Goal: Download file/media

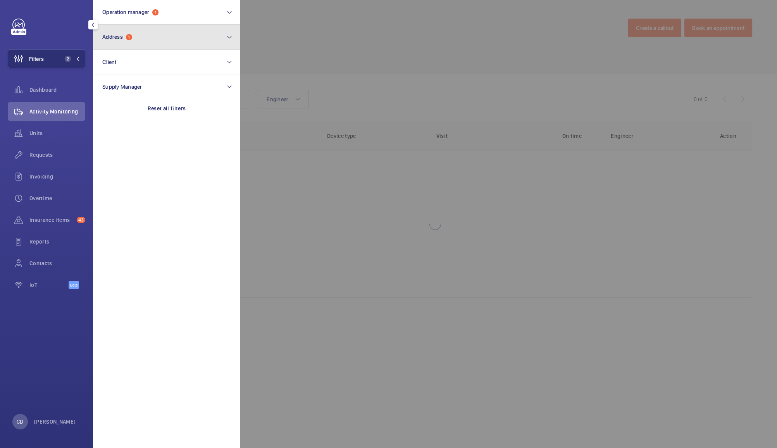
click at [136, 31] on button "Address 1" at bounding box center [166, 37] width 147 height 25
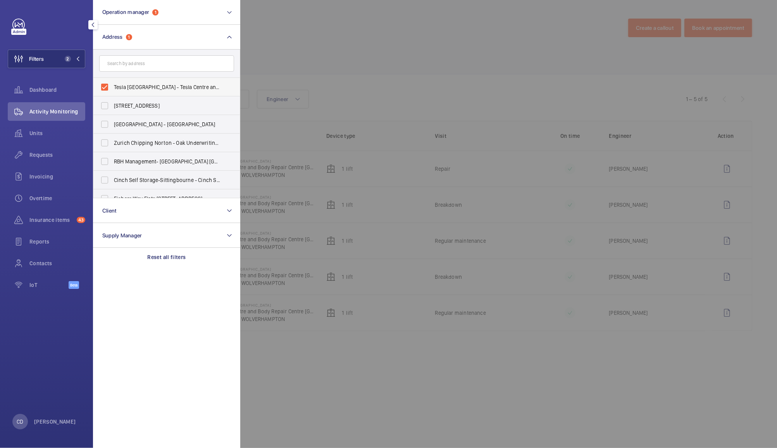
click at [109, 86] on label "Tesla [GEOGRAPHIC_DATA] - Tesla Centre and Body Repair Centre [GEOGRAPHIC_DATA]…" at bounding box center [160, 87] width 135 height 19
click at [109, 86] on input "Tesla [GEOGRAPHIC_DATA] - Tesla Centre and Body Repair Centre [GEOGRAPHIC_DATA]…" at bounding box center [105, 87] width 16 height 16
checkbox input "false"
click at [313, 27] on div at bounding box center [628, 224] width 777 height 448
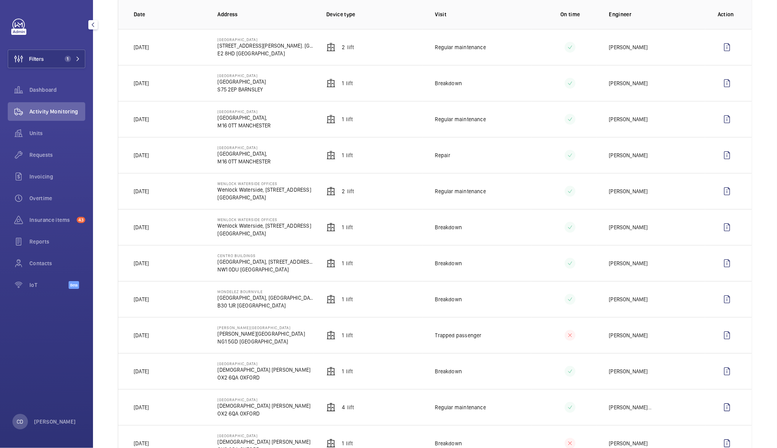
scroll to position [121, 0]
click at [385, 308] on td "1 Lift" at bounding box center [368, 300] width 109 height 36
click at [632, 310] on td "[PERSON_NAME]" at bounding box center [650, 300] width 109 height 36
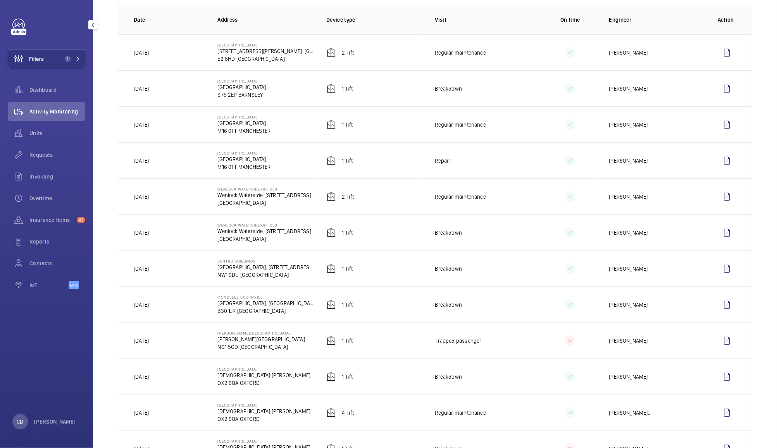
scroll to position [0, 0]
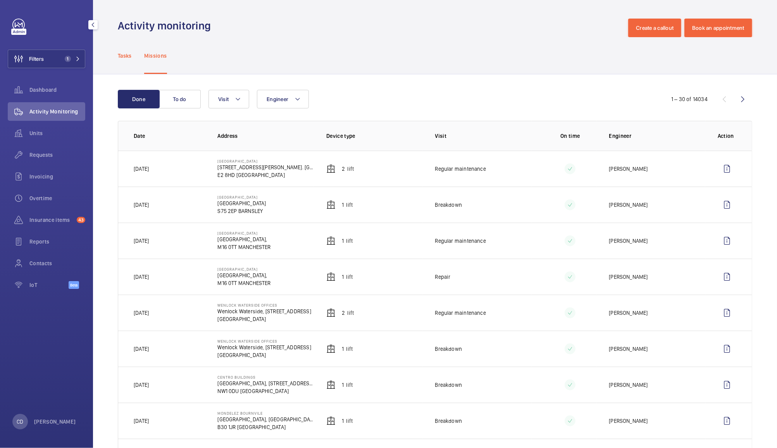
click at [124, 50] on div "Tasks" at bounding box center [125, 55] width 14 height 37
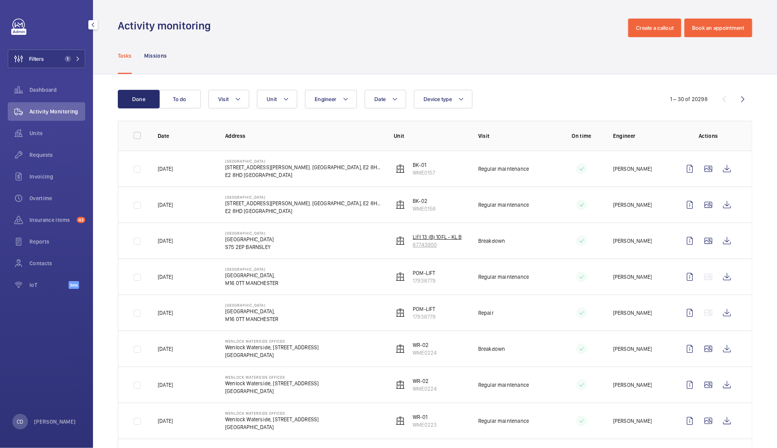
click at [437, 240] on p "Lift 13 (B) 10FL - KL B" at bounding box center [437, 237] width 49 height 8
click at [628, 246] on td "[PERSON_NAME]" at bounding box center [634, 241] width 67 height 36
click at [726, 248] on wm-front-icon-button at bounding box center [727, 241] width 19 height 19
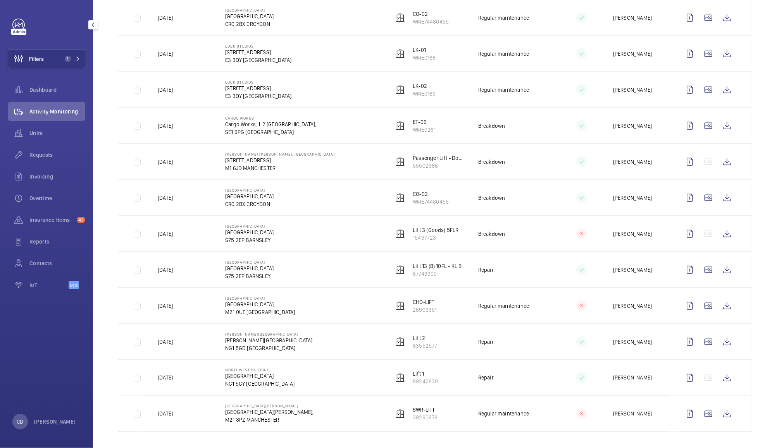
scroll to position [800, 0]
click at [720, 242] on wm-front-icon-button at bounding box center [727, 233] width 19 height 19
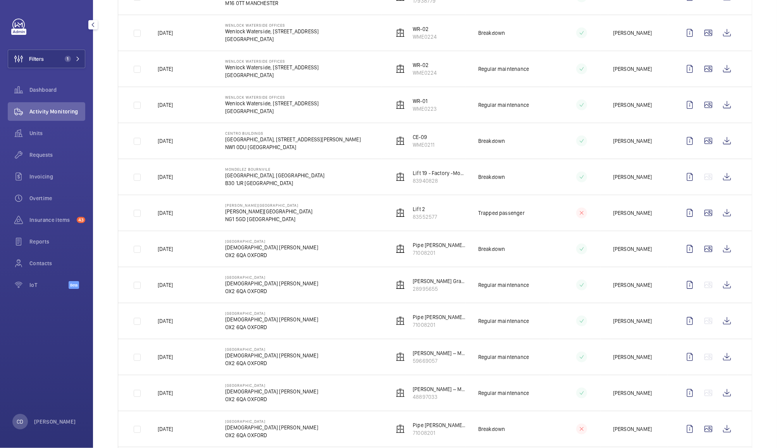
scroll to position [315, 0]
click at [727, 216] on wm-front-icon-button at bounding box center [727, 214] width 19 height 19
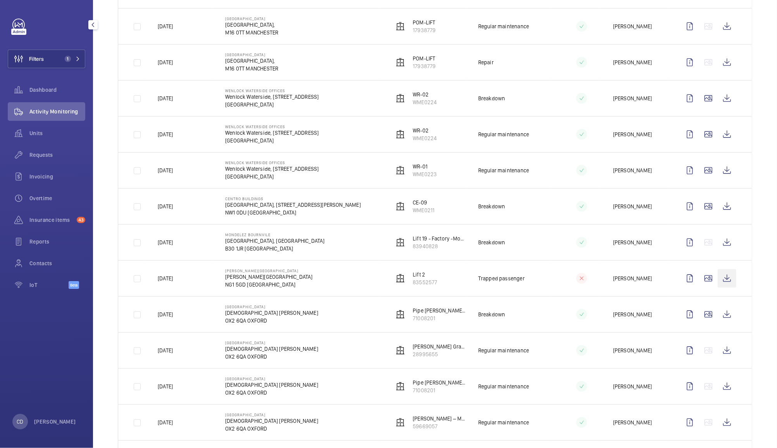
scroll to position [248, 0]
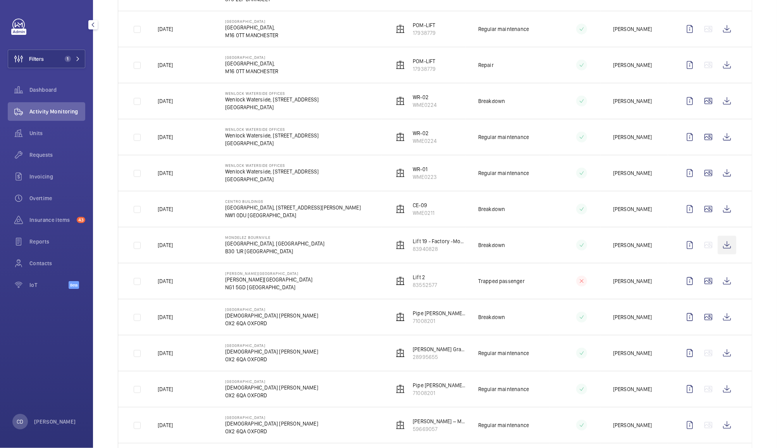
click at [721, 249] on wm-front-icon-button at bounding box center [727, 245] width 19 height 19
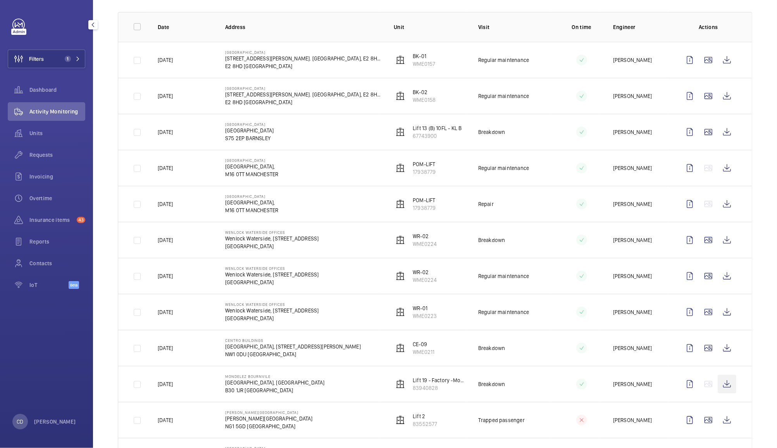
scroll to position [0, 0]
